Goal: Information Seeking & Learning: Learn about a topic

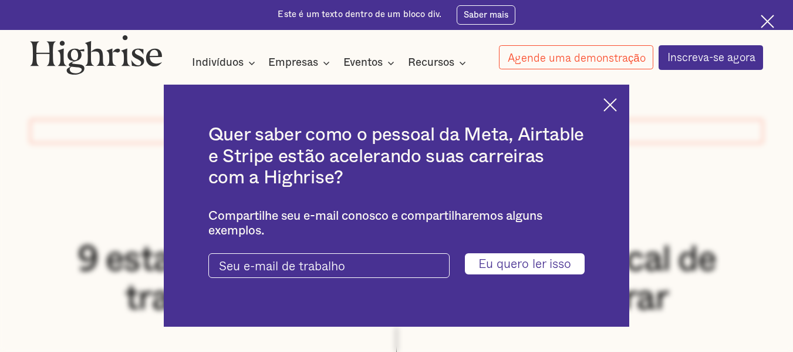
click at [608, 102] on div "Quer saber como o pessoal da Meta, Airtable e Stripe estão acelerando suas carr…" at bounding box center [397, 205] width 466 height 241
click at [617, 104] on img at bounding box center [609, 104] width 13 height 13
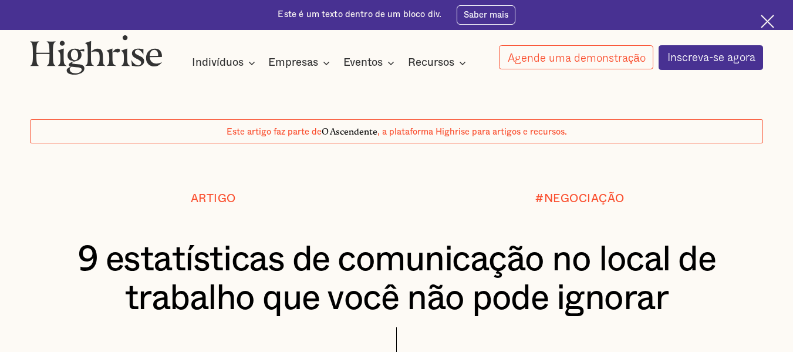
click at [700, 167] on div at bounding box center [396, 167] width 793 height 49
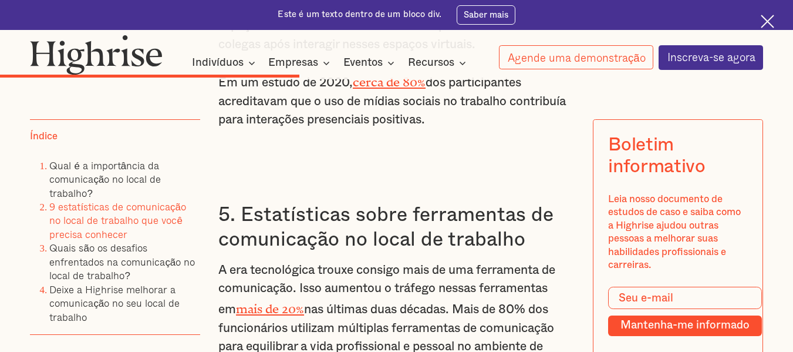
scroll to position [4061, 0]
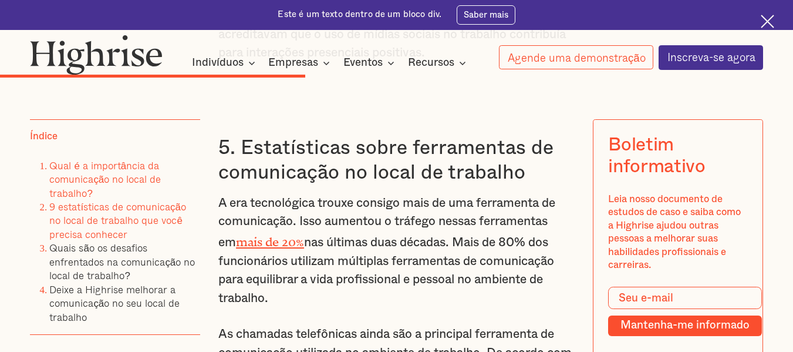
click at [119, 180] on font "Qual é a importância da comunicação no local de trabalho?" at bounding box center [105, 178] width 112 height 43
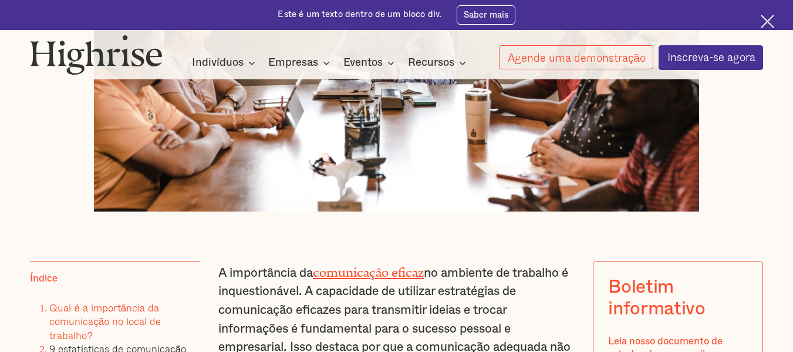
scroll to position [641, 0]
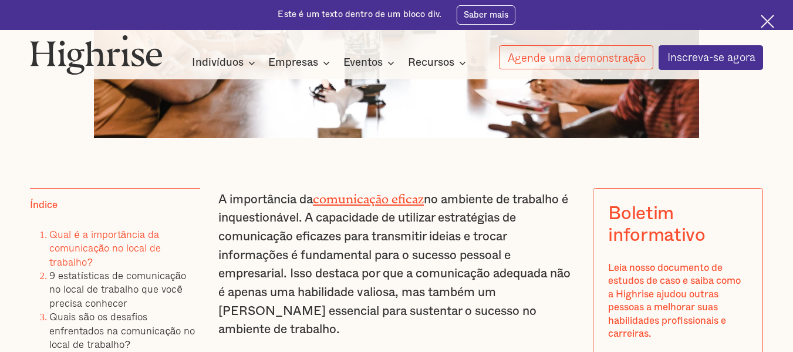
click at [386, 200] on font "comunicação eficaz" at bounding box center [368, 196] width 111 height 8
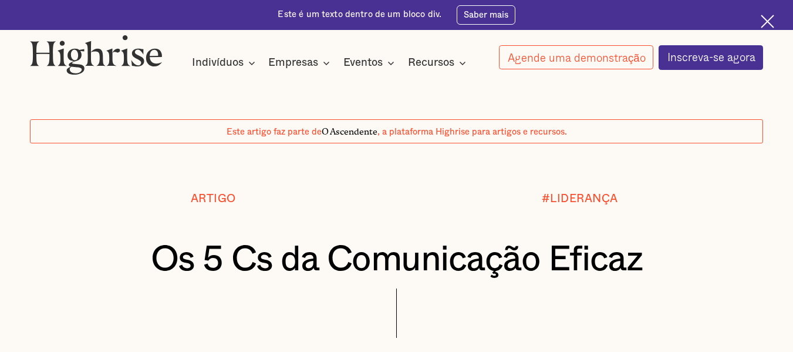
click at [695, 183] on div at bounding box center [396, 167] width 793 height 49
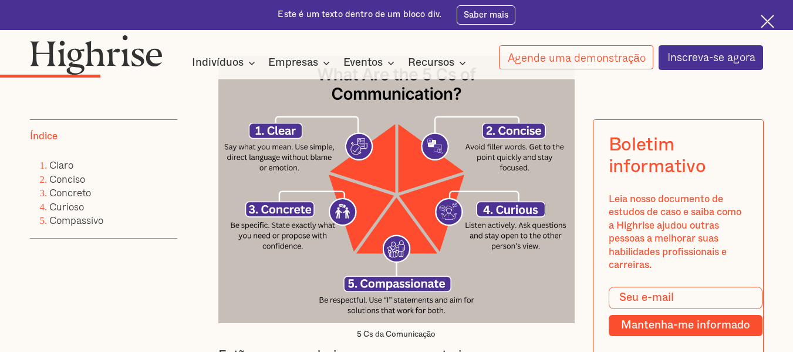
scroll to position [1080, 0]
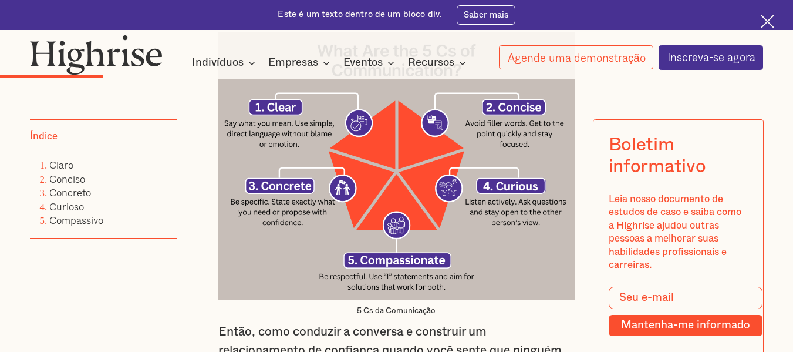
drag, startPoint x: 770, startPoint y: 114, endPoint x: 794, endPoint y: 79, distance: 43.1
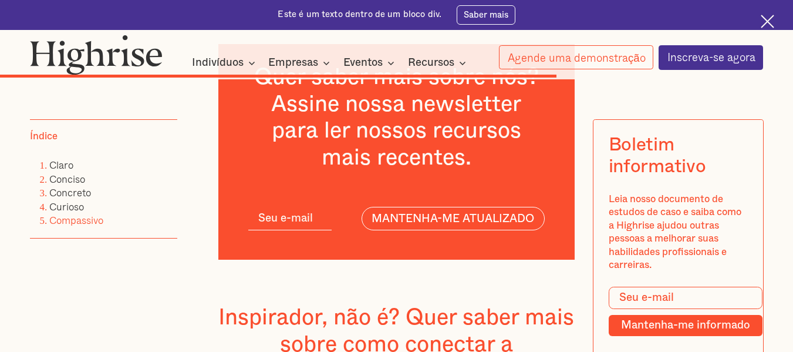
scroll to position [4298, 0]
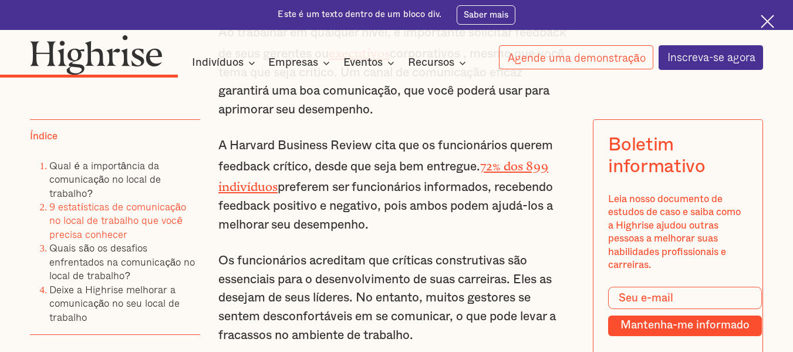
scroll to position [2652, 0]
